Goal: Task Accomplishment & Management: Manage account settings

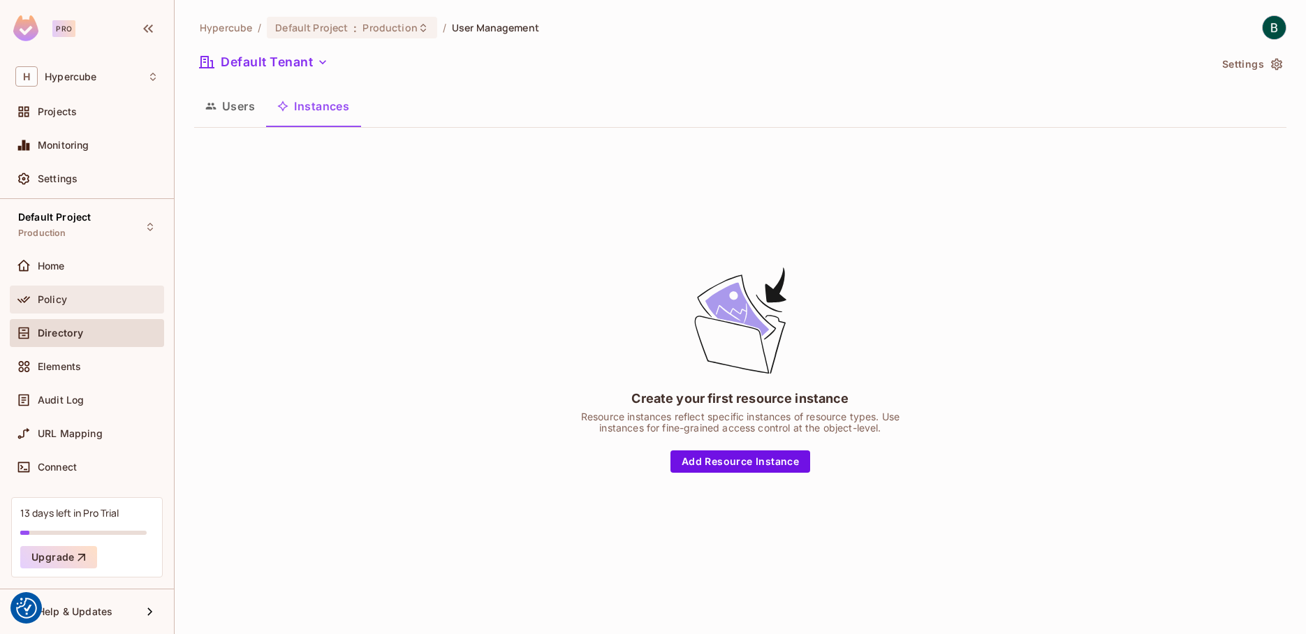
click at [61, 300] on span "Policy" at bounding box center [52, 299] width 29 height 11
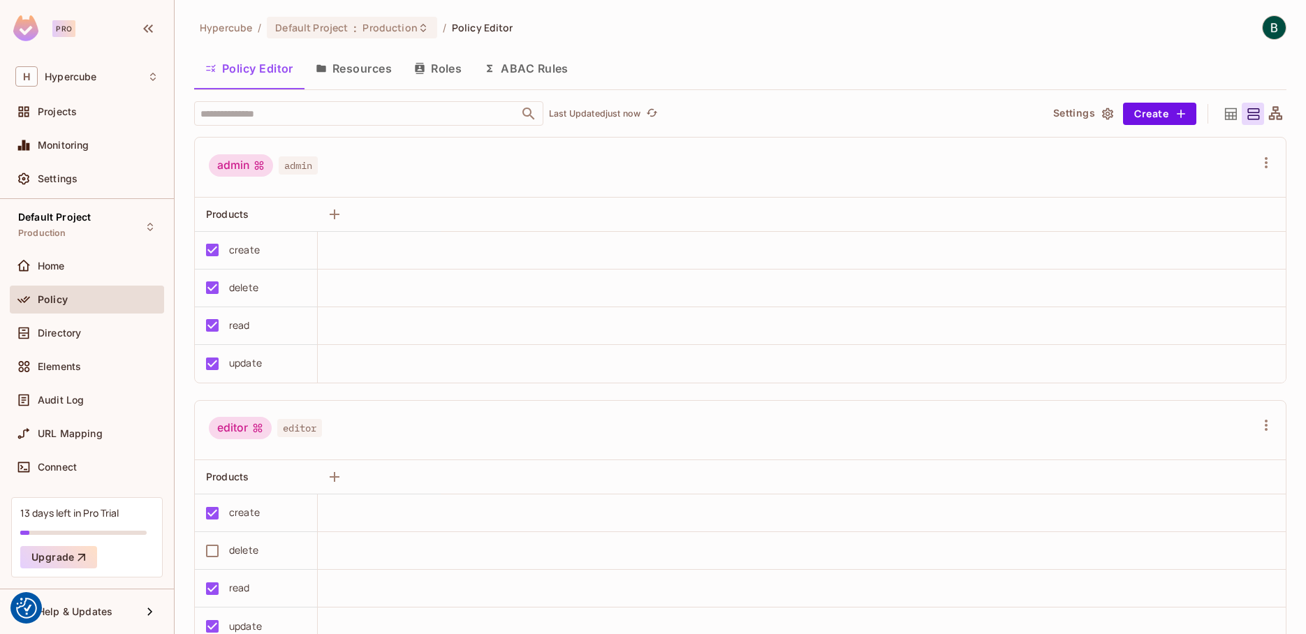
click at [538, 70] on button "ABAC Rules" at bounding box center [526, 68] width 107 height 35
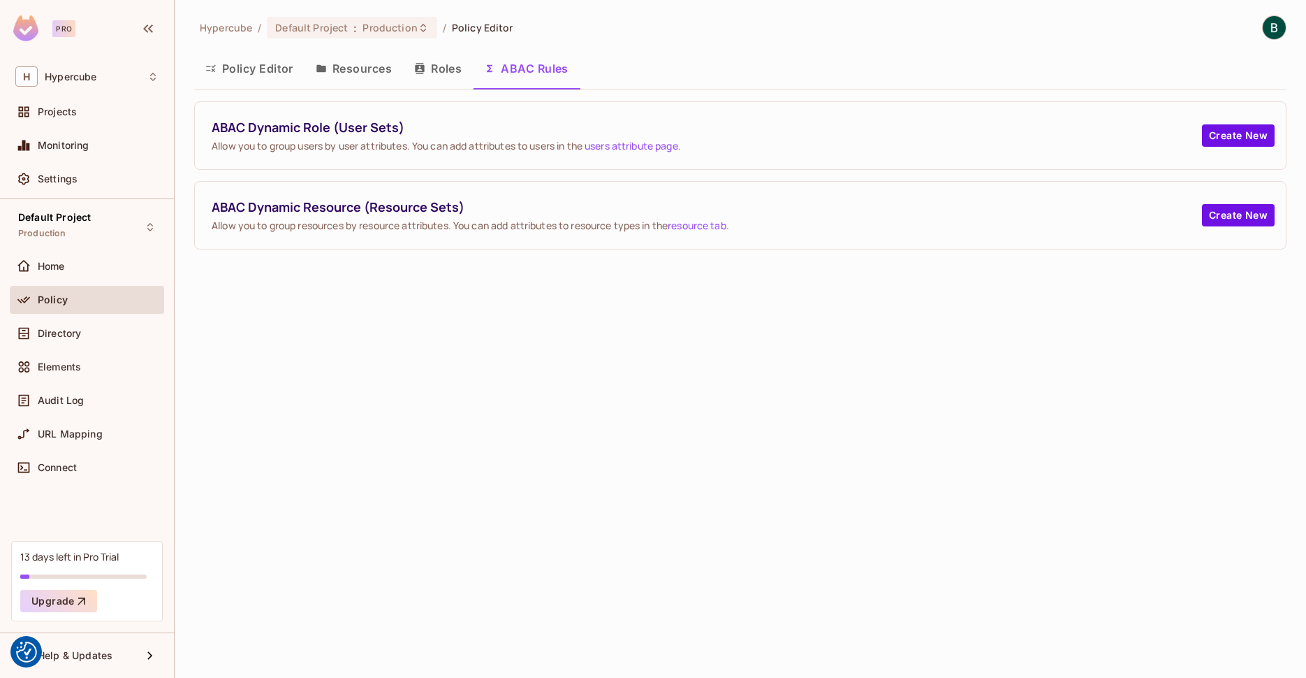
click at [432, 68] on button "Roles" at bounding box center [438, 68] width 70 height 35
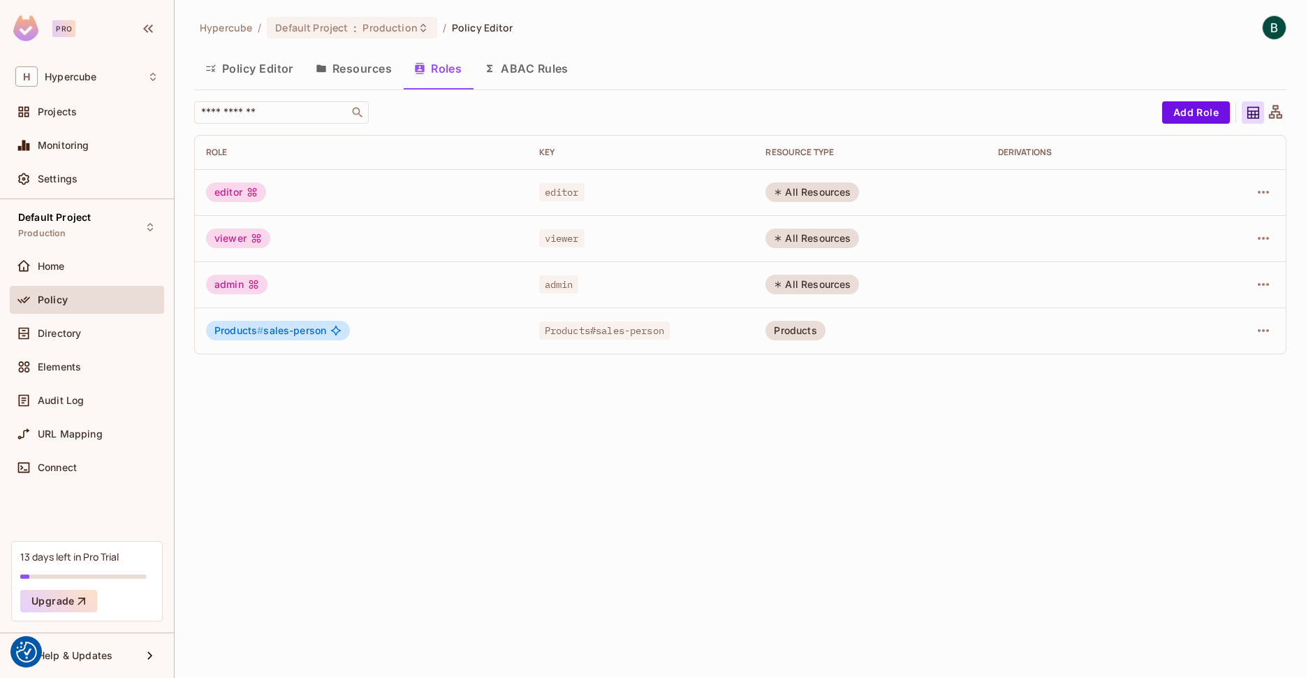
click at [335, 201] on div "editor" at bounding box center [361, 192] width 311 height 20
click at [224, 193] on div "editor" at bounding box center [236, 192] width 60 height 20
click at [359, 78] on button "Resources" at bounding box center [354, 68] width 98 height 35
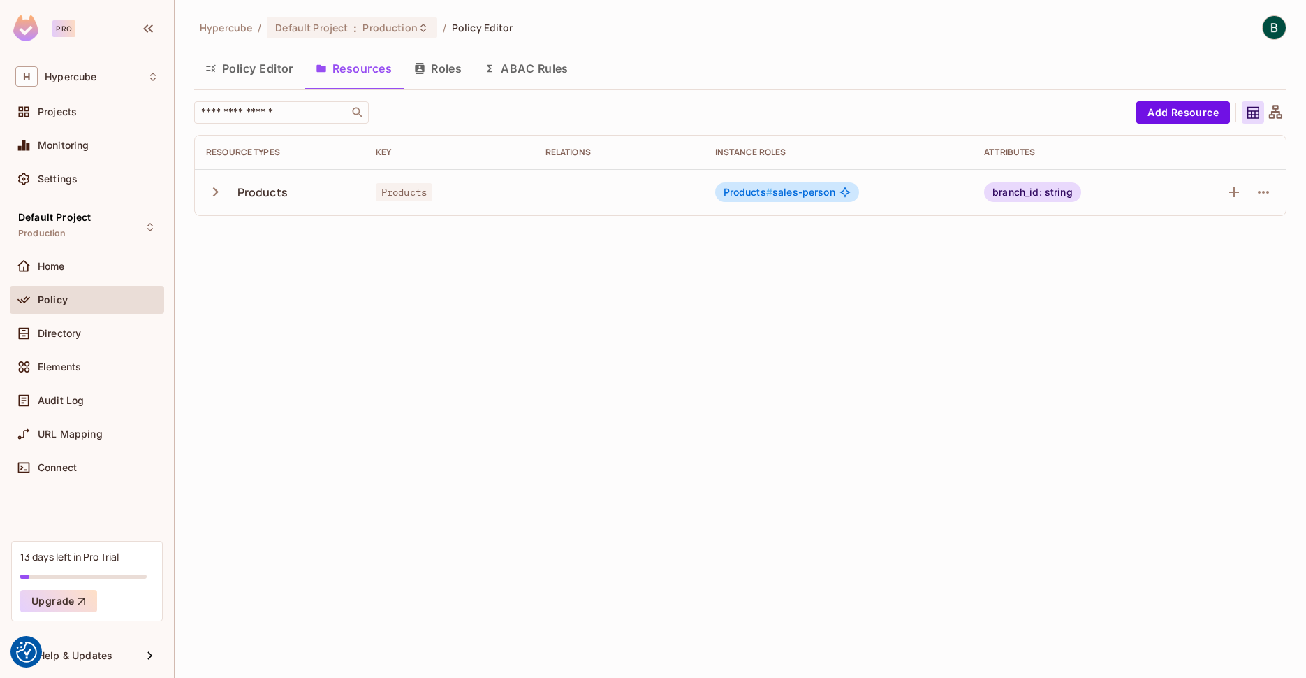
click at [215, 193] on icon "button" at bounding box center [216, 191] width 6 height 9
click at [1262, 240] on icon "button" at bounding box center [1263, 238] width 17 height 17
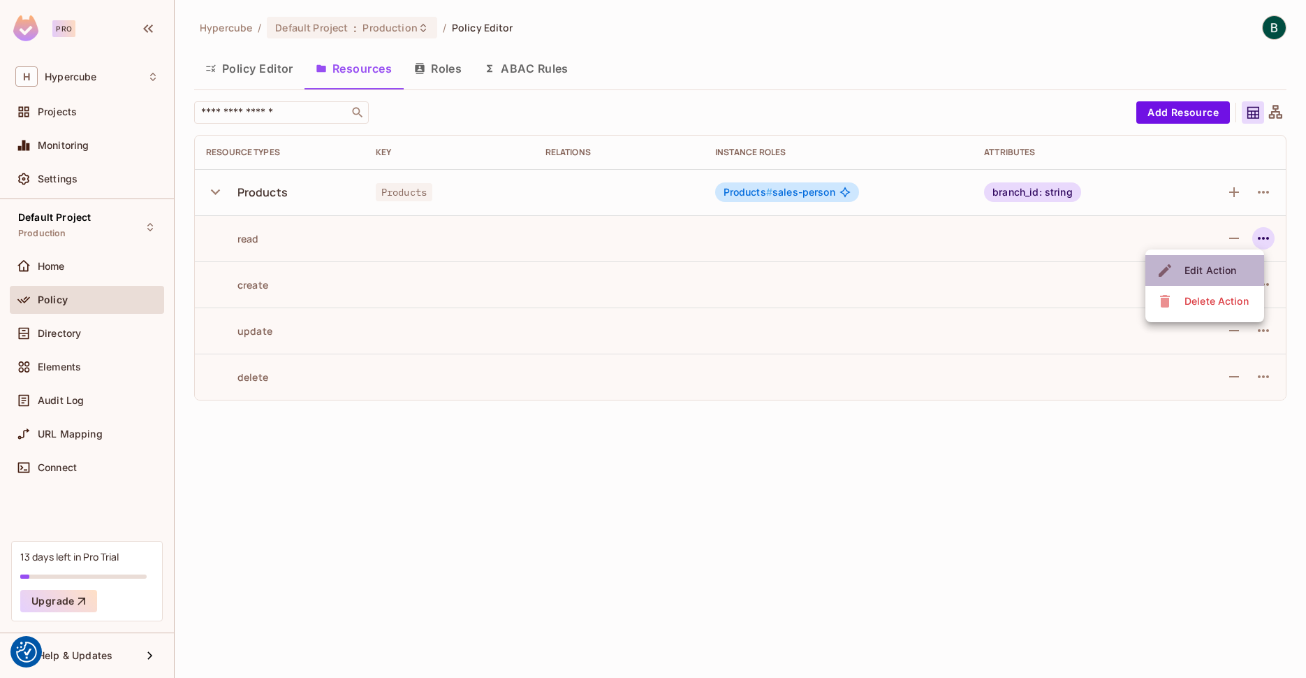
click at [1216, 271] on div "Edit Action" at bounding box center [1211, 270] width 52 height 14
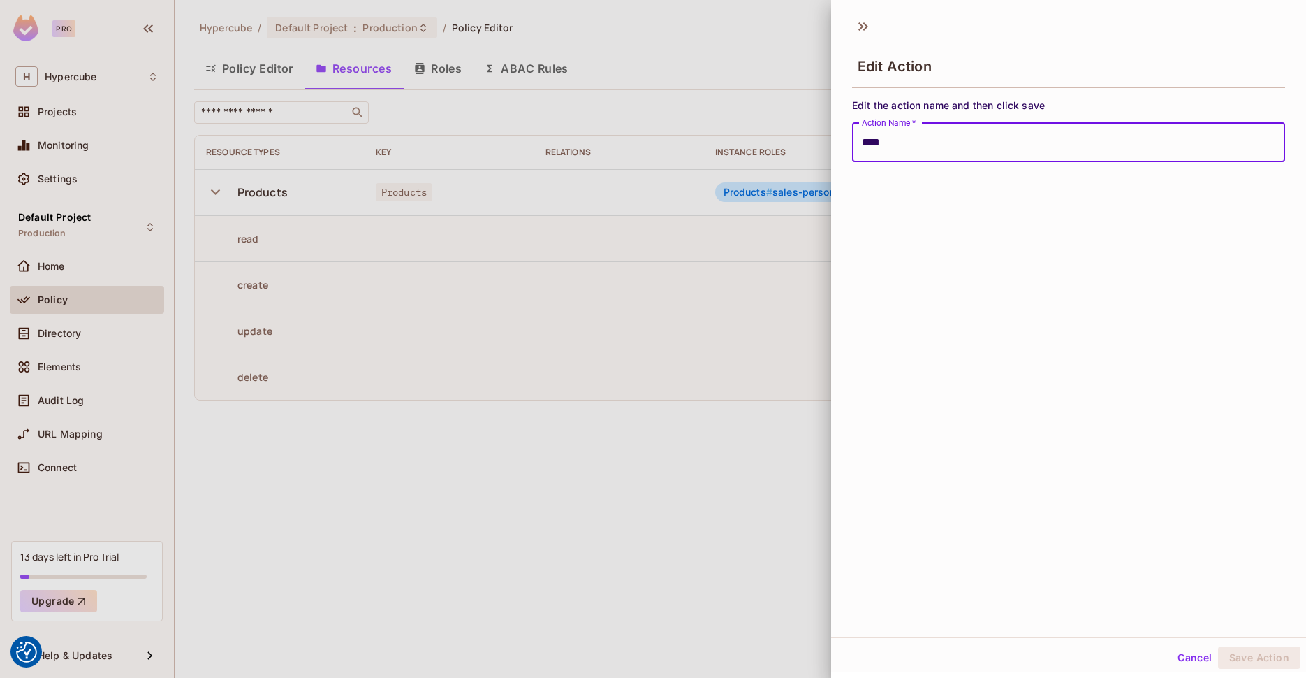
click at [656, 422] on div at bounding box center [653, 339] width 1306 height 678
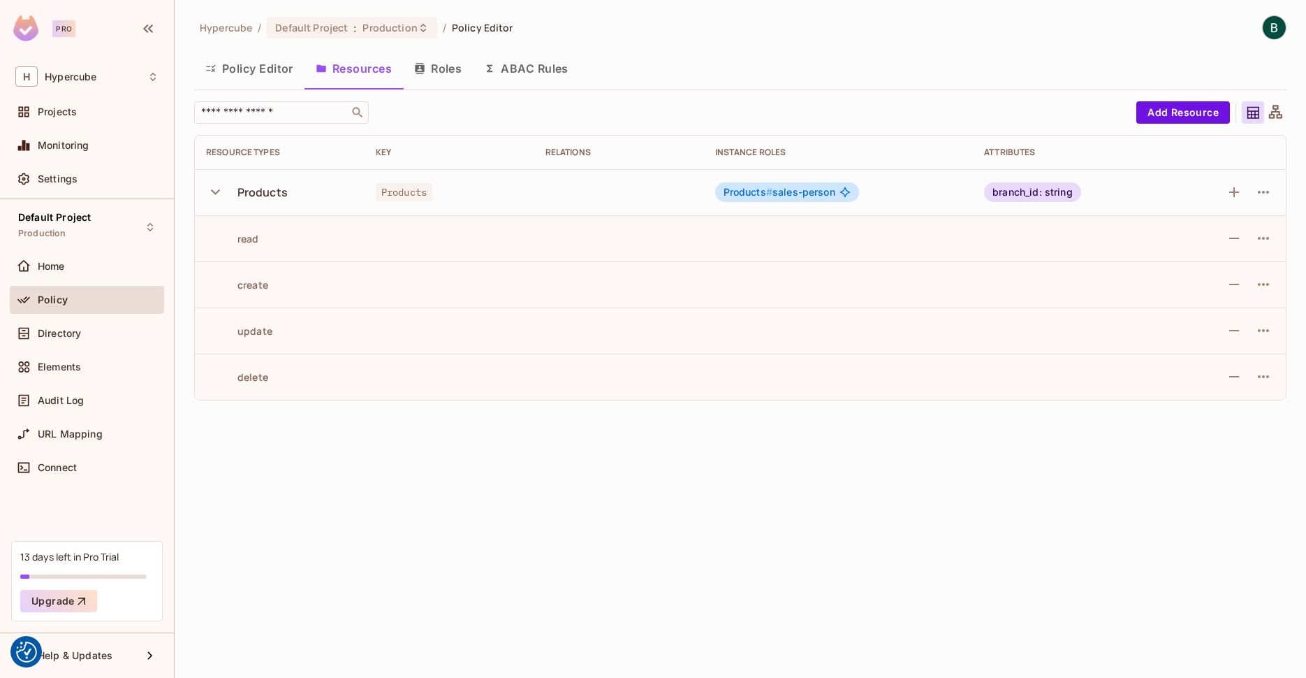
click at [442, 68] on button "Roles" at bounding box center [438, 68] width 70 height 35
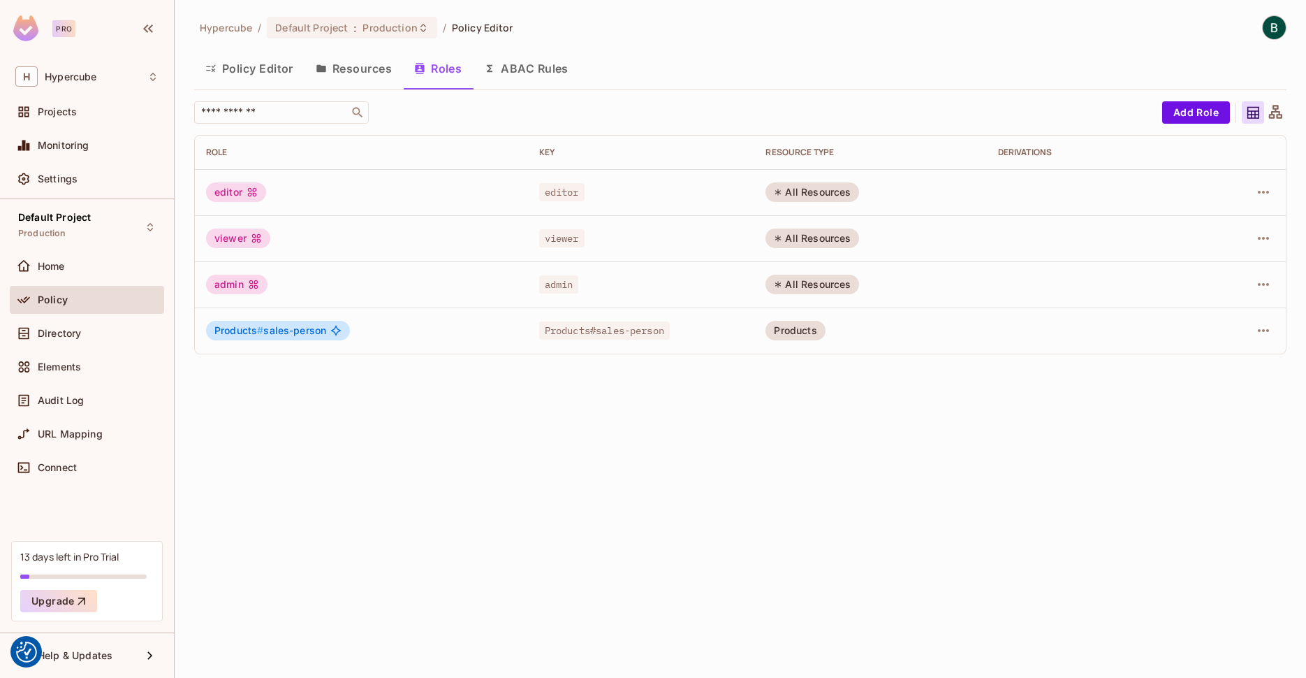
click at [527, 70] on button "ABAC Rules" at bounding box center [526, 68] width 107 height 35
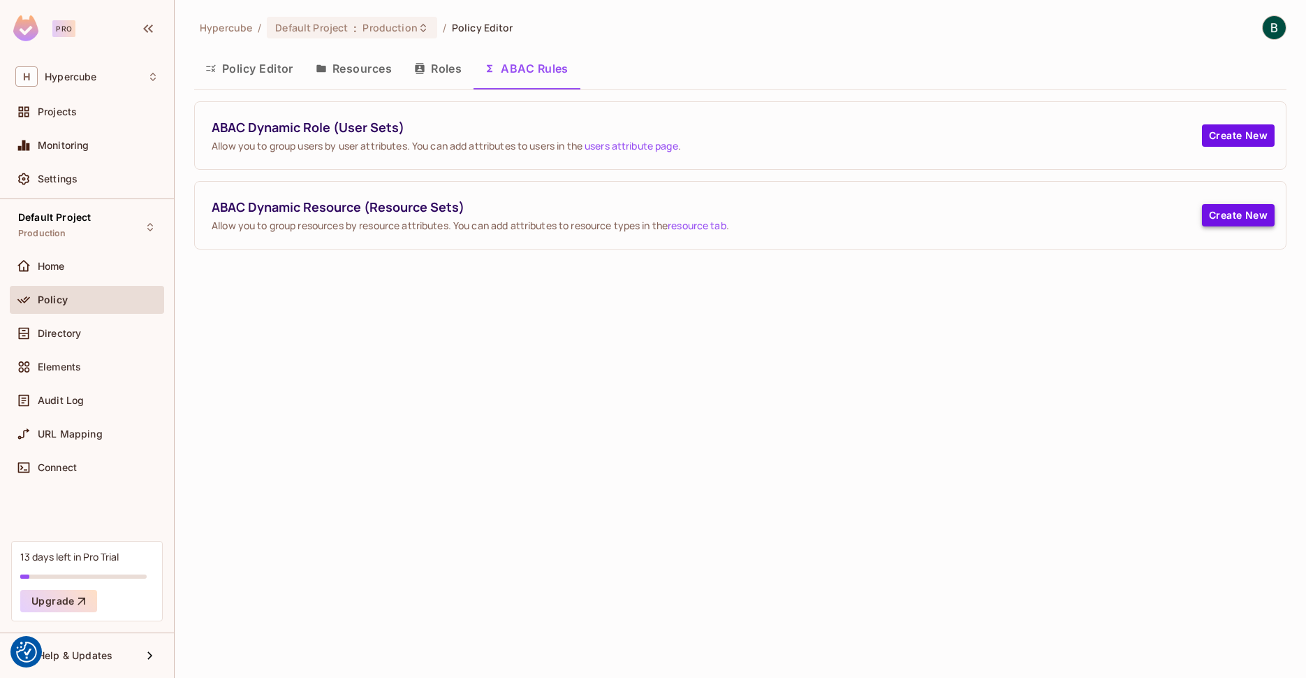
click at [1235, 222] on button "Create New" at bounding box center [1238, 215] width 73 height 22
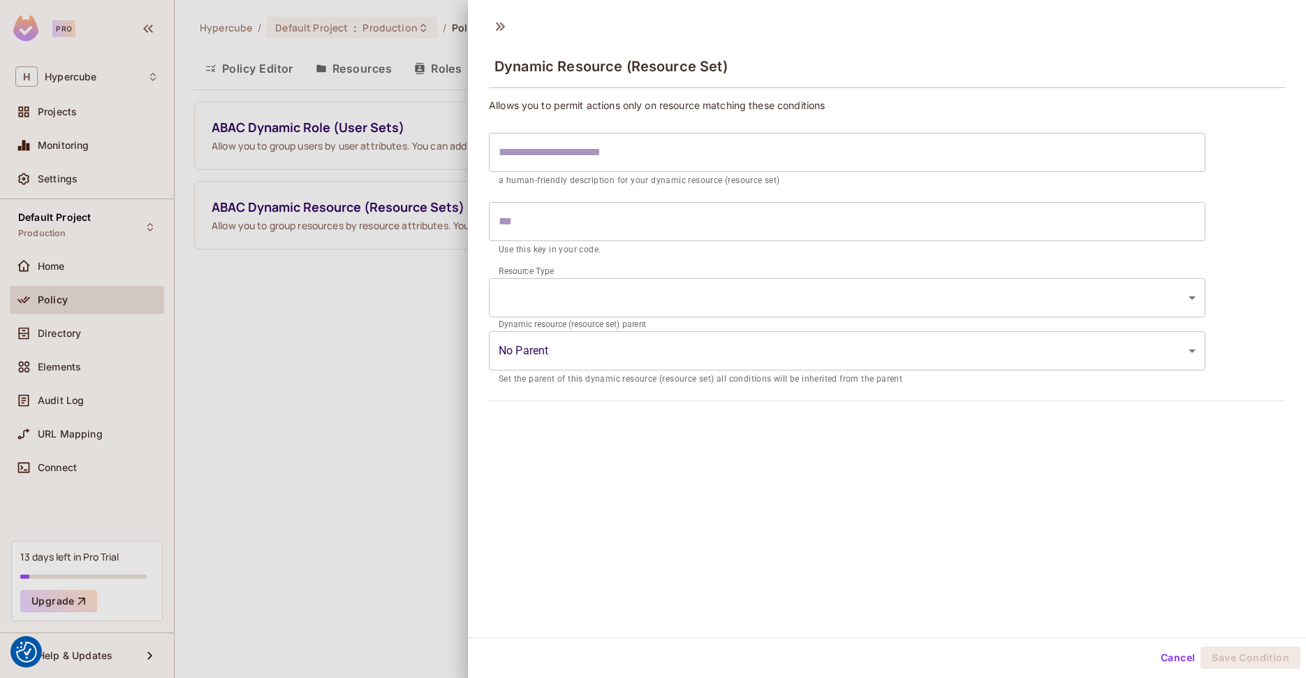
click at [590, 156] on input "text" at bounding box center [847, 152] width 717 height 39
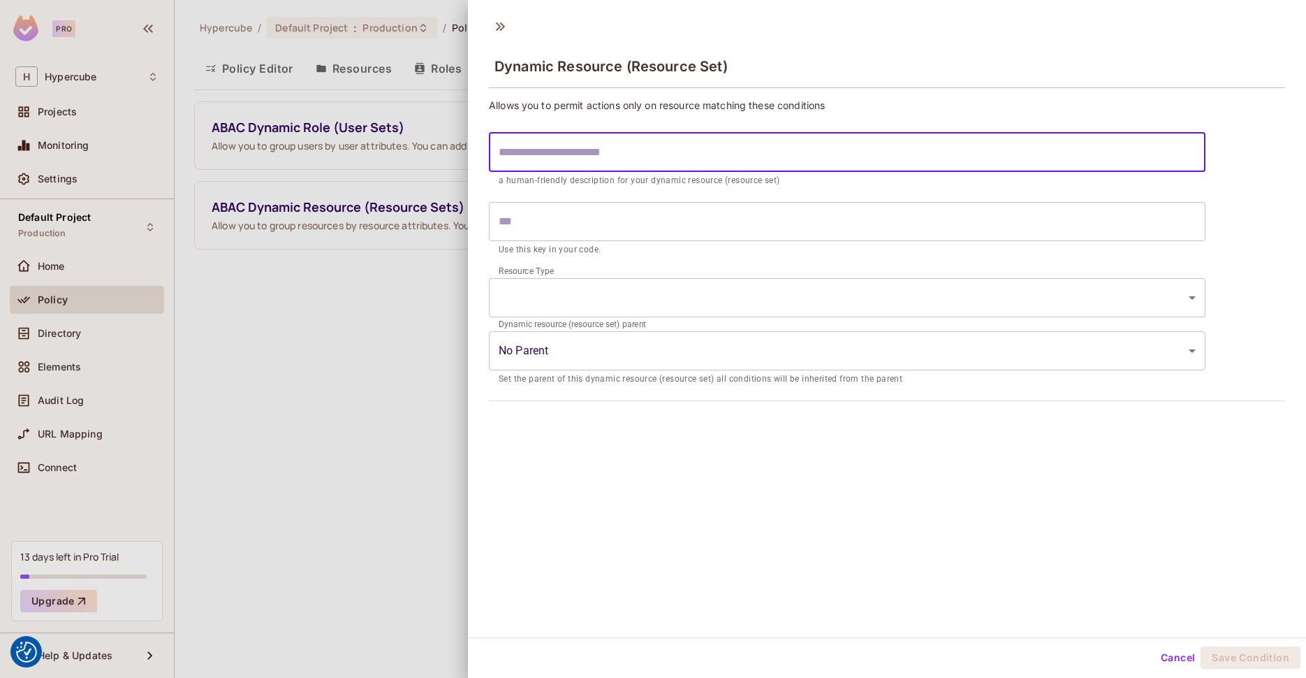
type input "*"
click at [384, 340] on div at bounding box center [653, 339] width 1306 height 678
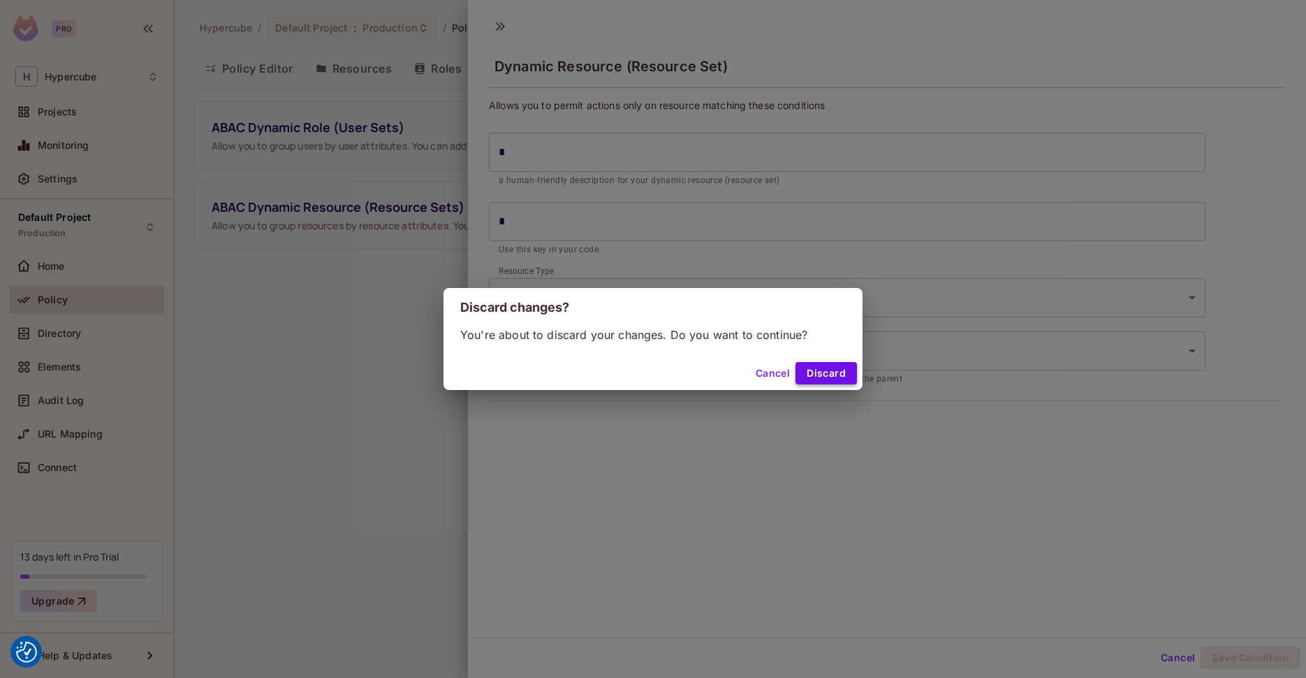
click at [833, 364] on button "Discard" at bounding box center [826, 373] width 61 height 22
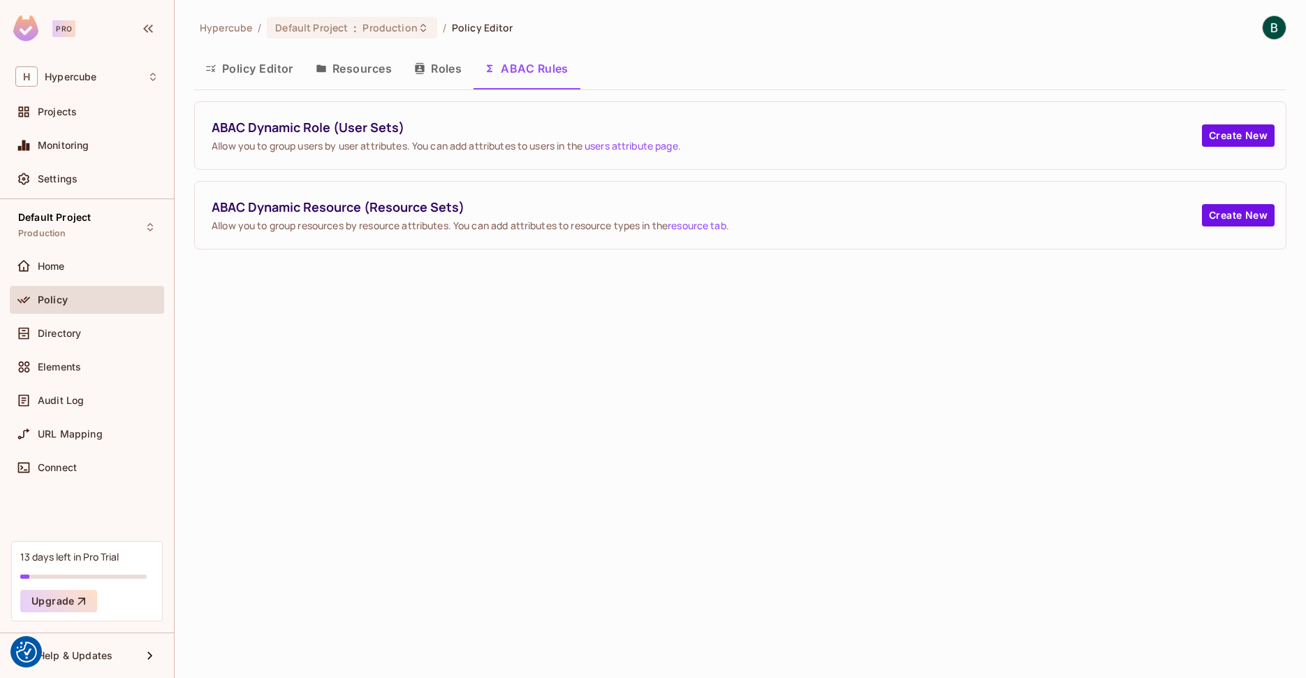
click at [257, 75] on button "Policy Editor" at bounding box center [249, 68] width 110 height 35
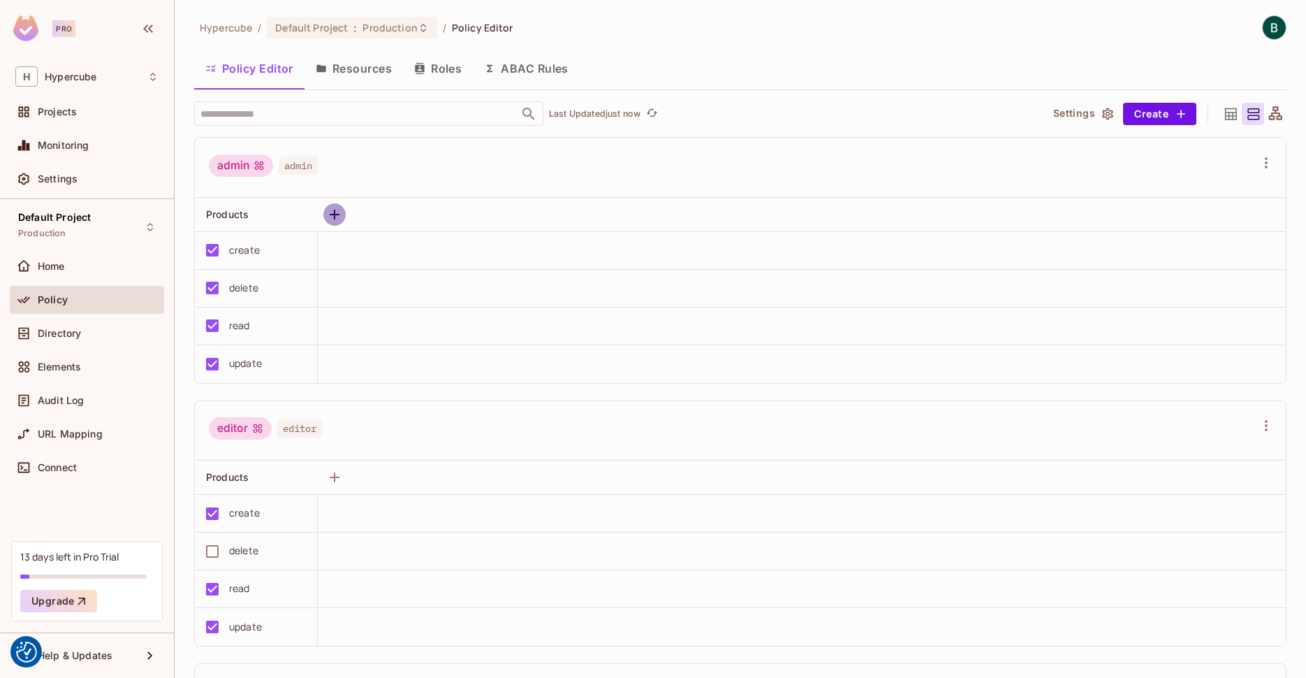
click at [337, 217] on icon "button" at bounding box center [334, 214] width 17 height 17
click at [360, 68] on button "Resources" at bounding box center [354, 68] width 98 height 35
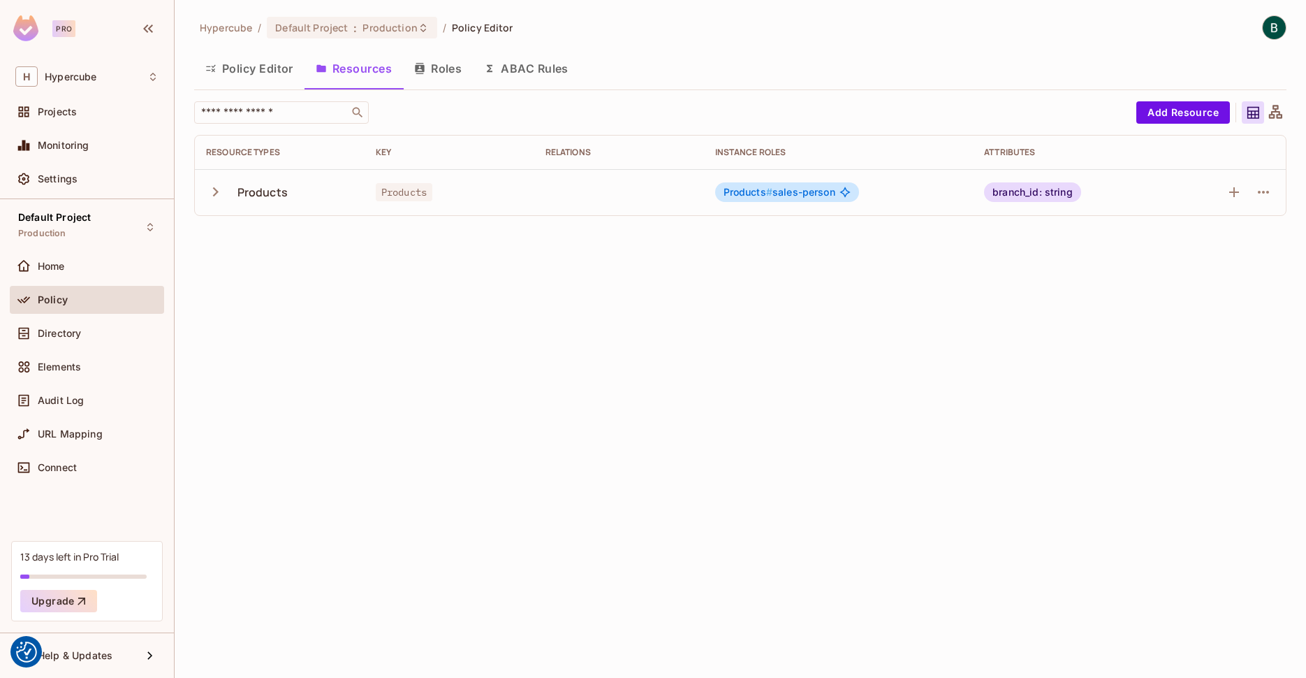
click at [219, 193] on icon "button" at bounding box center [215, 191] width 19 height 19
click at [1264, 240] on icon "button" at bounding box center [1263, 238] width 17 height 17
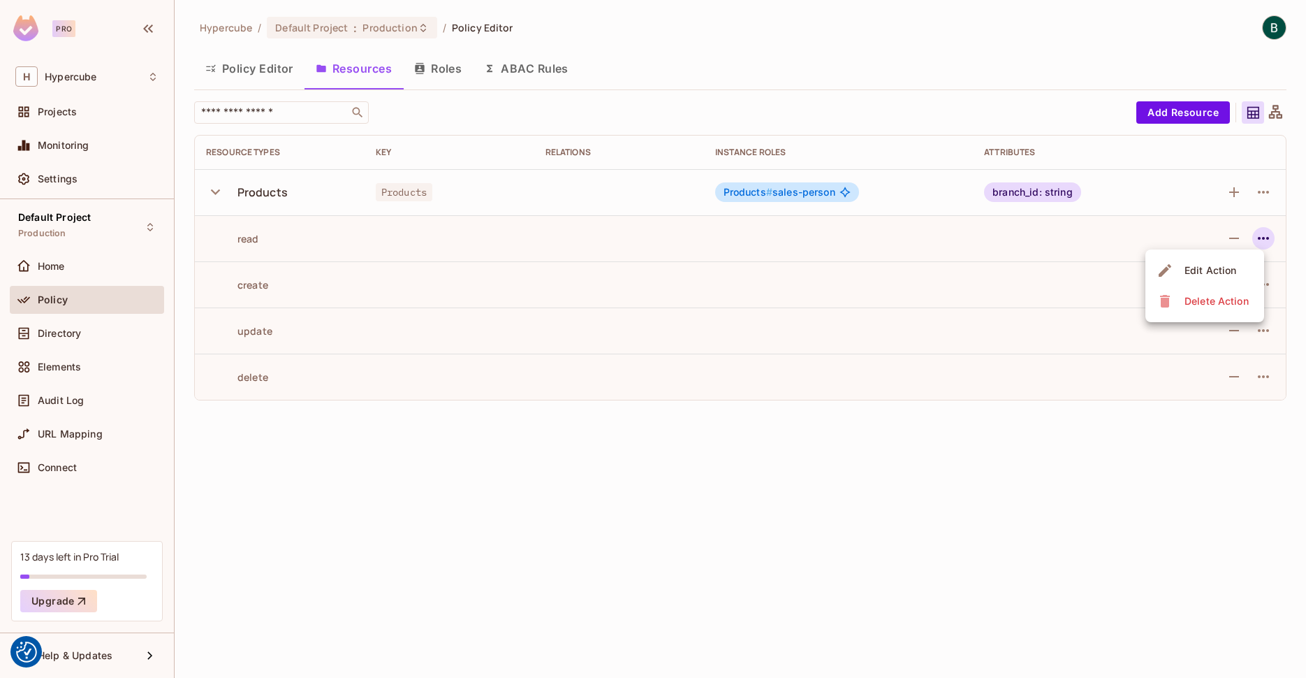
click at [1043, 227] on div at bounding box center [653, 339] width 1306 height 678
click at [238, 72] on button "Policy Editor" at bounding box center [249, 68] width 110 height 35
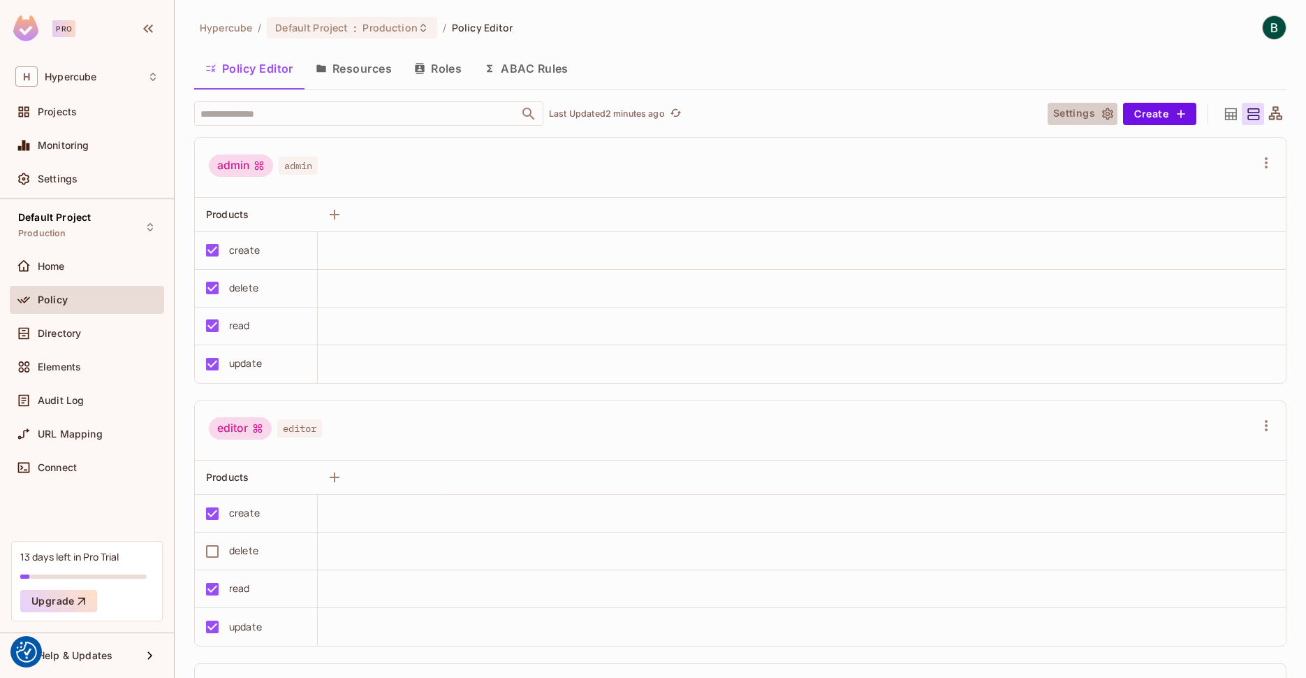
click at [1067, 112] on button "Settings" at bounding box center [1083, 114] width 70 height 22
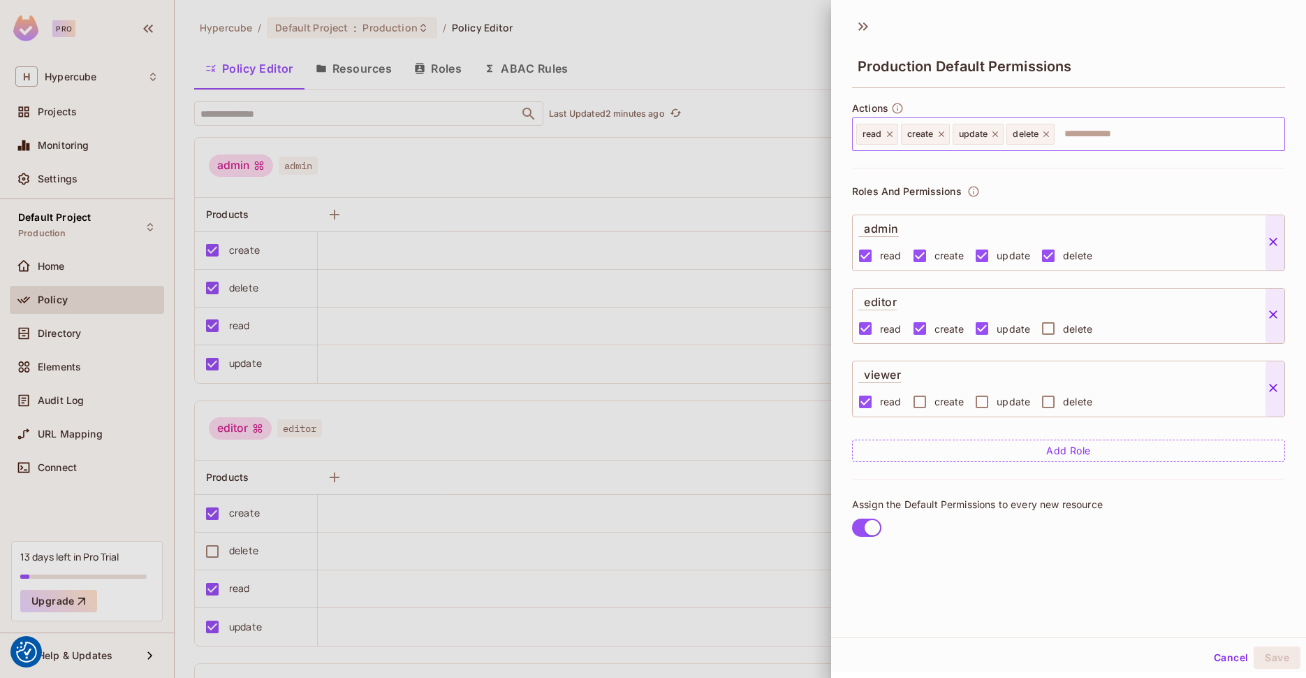
click at [1072, 130] on input "text" at bounding box center [1167, 134] width 223 height 28
type input "*****"
click at [1090, 138] on input "text" at bounding box center [1167, 134] width 223 height 28
type input "*****"
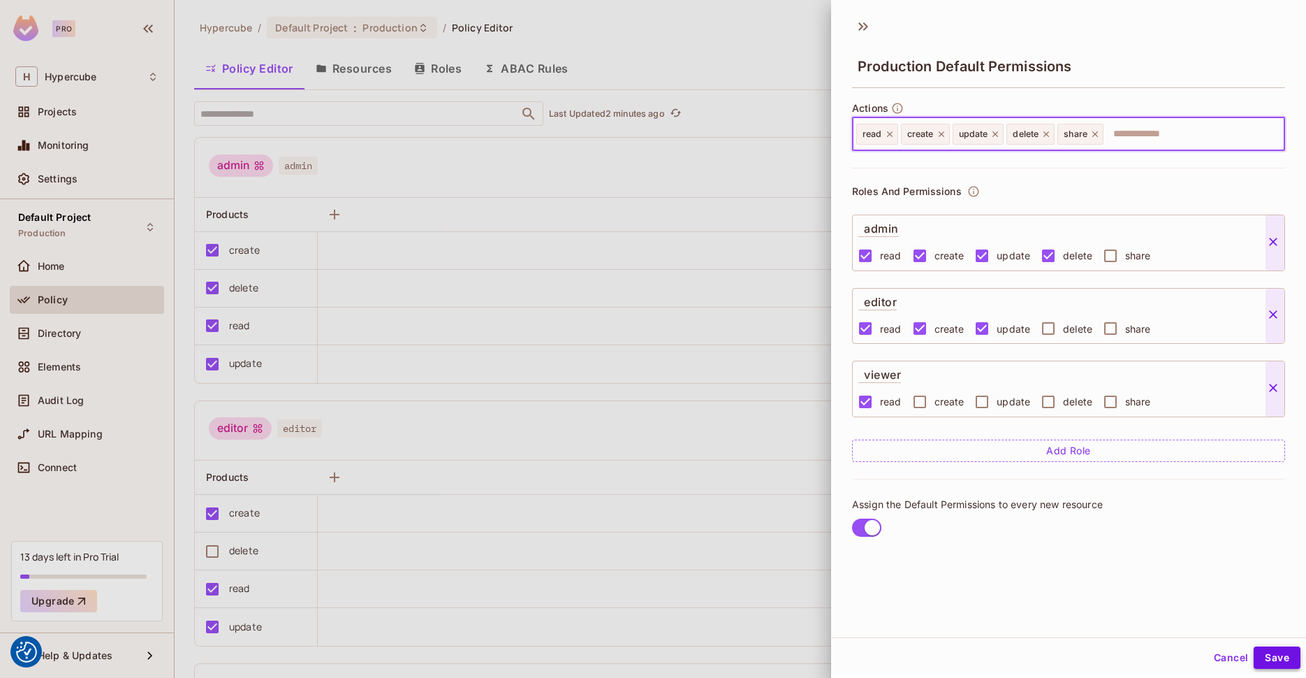
click at [1285, 634] on button "Save" at bounding box center [1277, 657] width 47 height 22
